Goal: Task Accomplishment & Management: Manage account settings

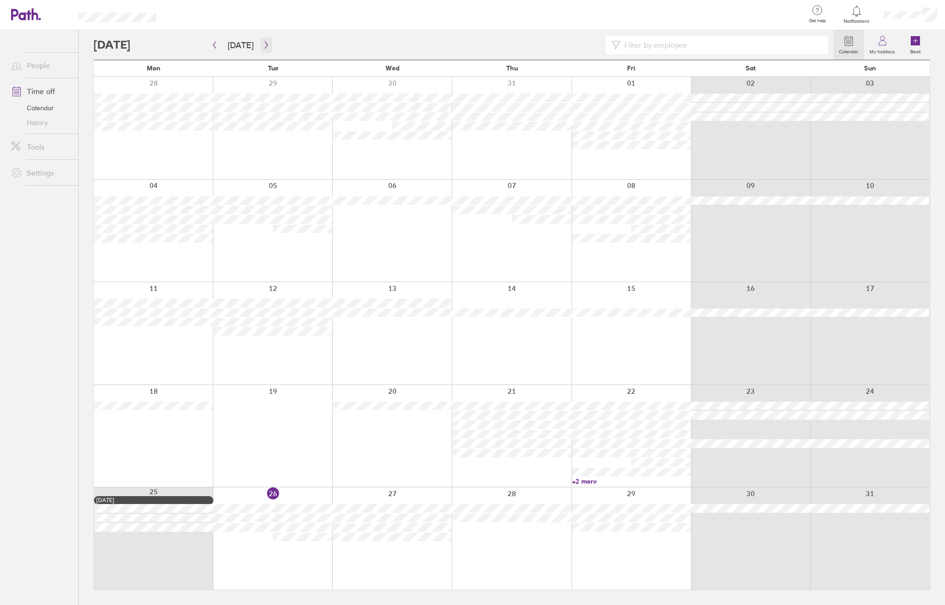
click at [261, 42] on button "button" at bounding box center [267, 44] width 12 height 15
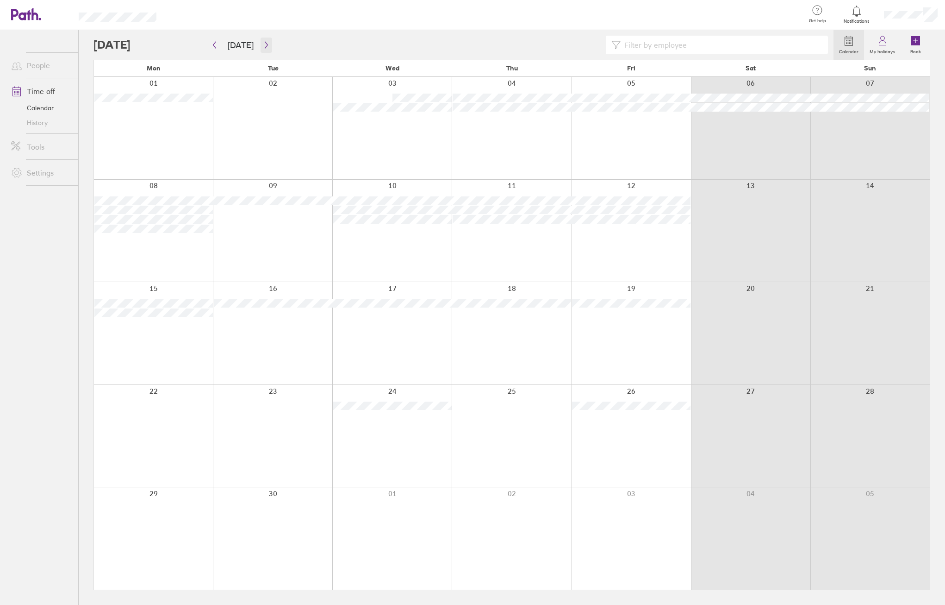
click at [263, 46] on icon "button" at bounding box center [266, 44] width 7 height 7
click at [261, 41] on button "button" at bounding box center [267, 44] width 12 height 15
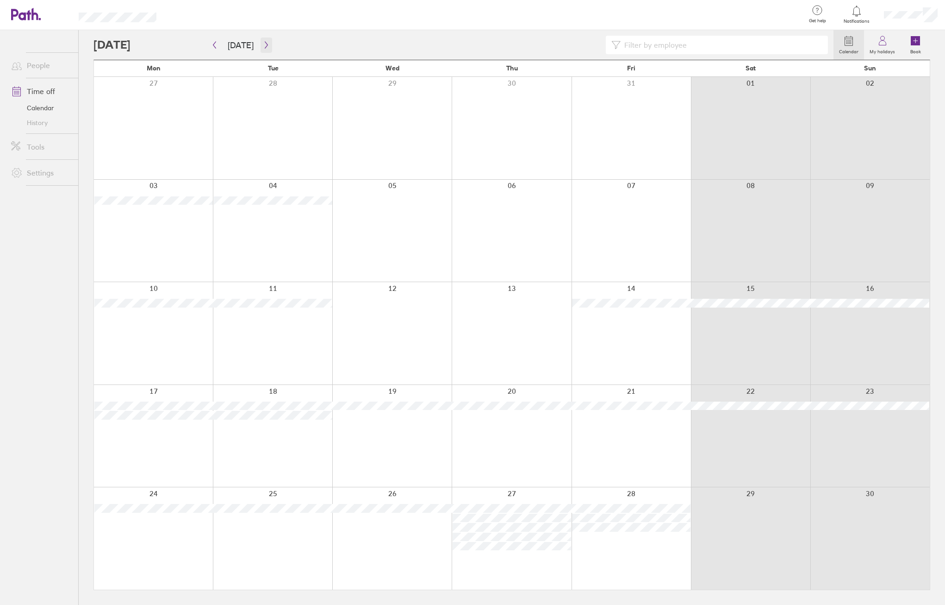
click at [263, 46] on icon "button" at bounding box center [266, 44] width 7 height 7
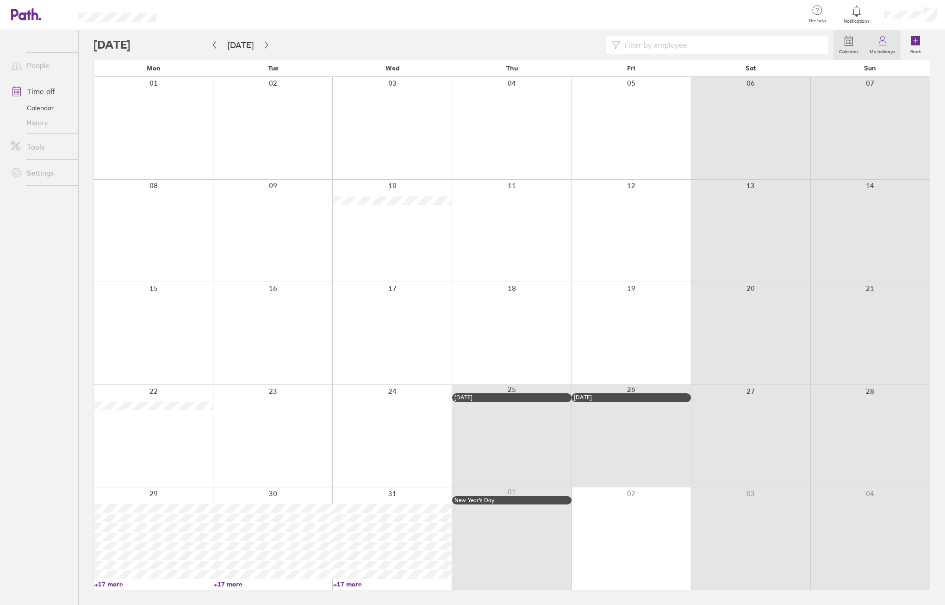
click at [886, 44] on icon at bounding box center [882, 40] width 11 height 11
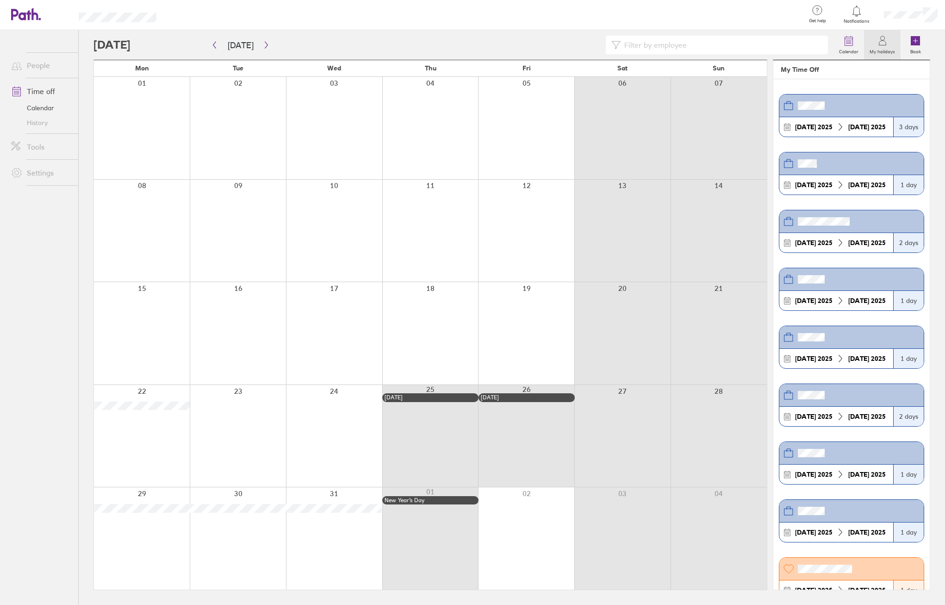
click at [822, 226] on header at bounding box center [851, 221] width 144 height 23
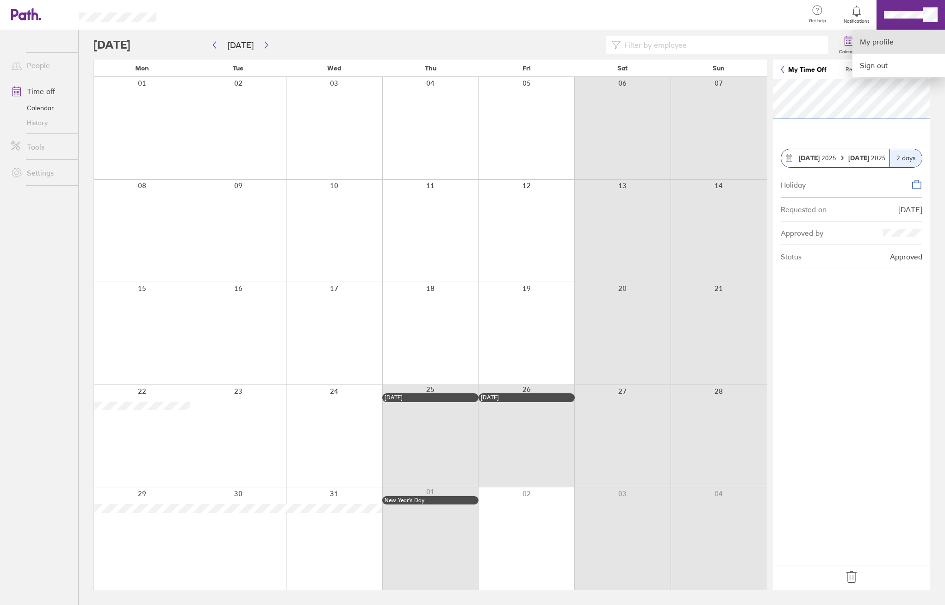
click at [906, 45] on link "My profile" at bounding box center [899, 42] width 93 height 24
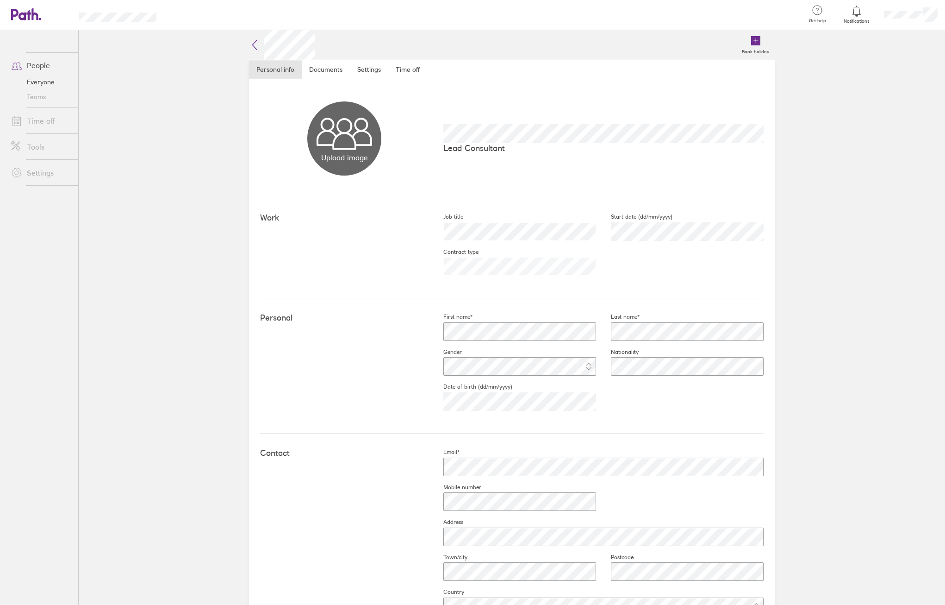
click at [399, 58] on div "Book holiday" at bounding box center [545, 45] width 460 height 30
click at [403, 67] on link "Time off" at bounding box center [407, 69] width 39 height 19
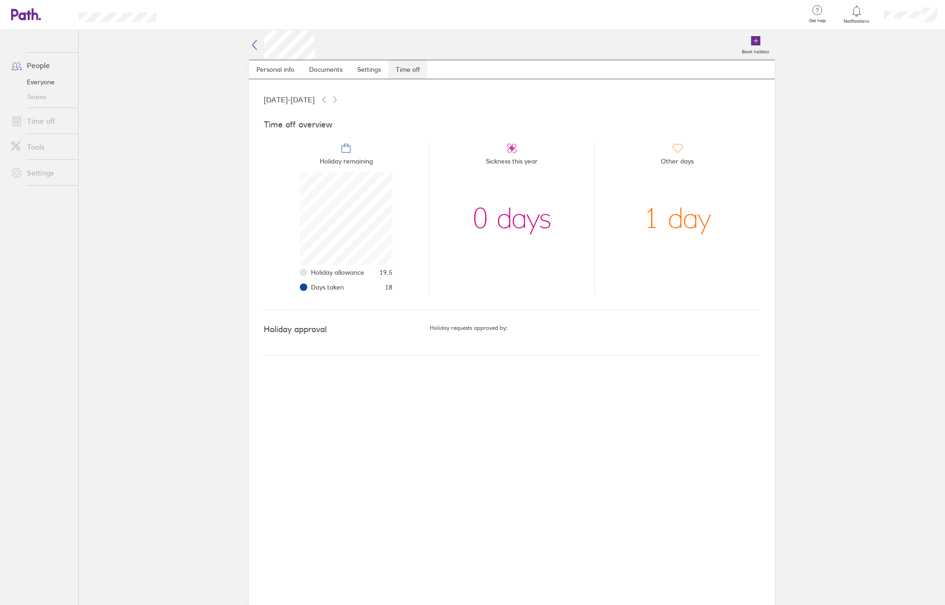
scroll to position [93, 93]
